Goal: Use online tool/utility: Utilize a website feature to perform a specific function

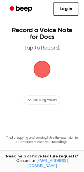
click at [44, 65] on span "button" at bounding box center [42, 69] width 17 height 17
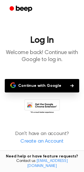
click at [40, 83] on button "Continue with Google" at bounding box center [42, 85] width 75 height 13
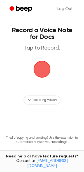
click at [40, 67] on span "button" at bounding box center [42, 69] width 17 height 17
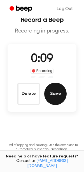
scroll to position [11, 0]
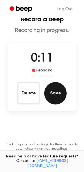
click at [57, 92] on button "Save" at bounding box center [55, 93] width 22 height 22
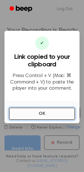
click at [42, 113] on button "OK" at bounding box center [42, 114] width 66 height 12
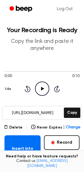
click at [47, 91] on icon "Play Audio" at bounding box center [42, 89] width 14 height 14
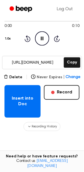
scroll to position [51, 0]
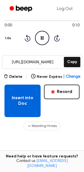
click at [29, 101] on button "Insert into Doc" at bounding box center [22, 101] width 36 height 33
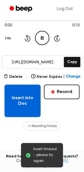
click at [21, 100] on button "Insert into Doc" at bounding box center [22, 101] width 36 height 33
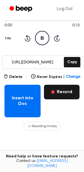
click at [60, 92] on button "Record" at bounding box center [62, 92] width 36 height 15
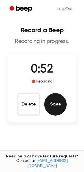
click at [57, 106] on button "Save" at bounding box center [55, 104] width 22 height 22
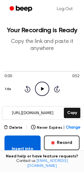
click at [21, 142] on button "Insert into Doc" at bounding box center [22, 152] width 36 height 33
click at [14, 144] on button "Insert into Doc" at bounding box center [22, 152] width 36 height 33
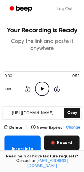
click at [63, 141] on button "Record" at bounding box center [62, 143] width 36 height 15
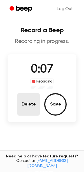
click at [27, 105] on button "Delete" at bounding box center [28, 104] width 22 height 22
